Goal: Transaction & Acquisition: Purchase product/service

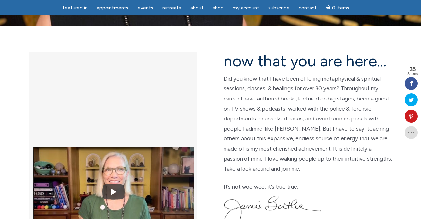
scroll to position [151, 0]
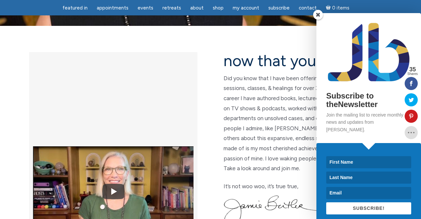
click at [318, 13] on span at bounding box center [318, 15] width 10 height 10
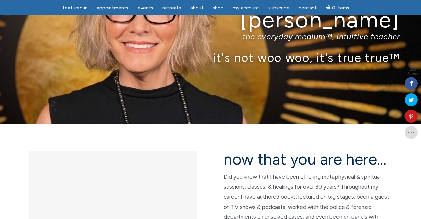
scroll to position [53, 0]
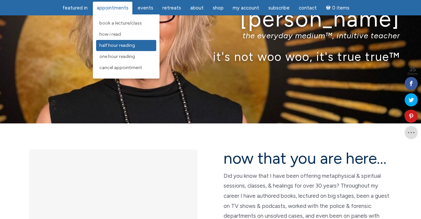
click at [123, 44] on span "Half Hour Reading" at bounding box center [117, 45] width 36 height 6
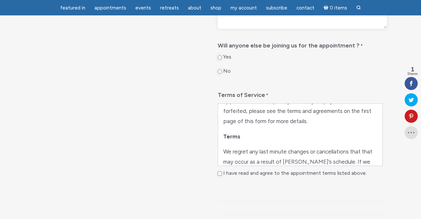
scroll to position [190, 0]
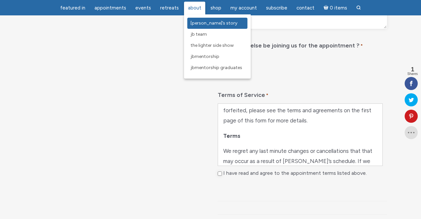
click at [200, 26] on link "[PERSON_NAME]’s Story" at bounding box center [217, 23] width 60 height 11
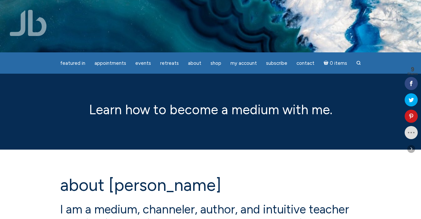
click at [410, 84] on icon at bounding box center [411, 83] width 13 height 5
